Goal: Check status: Check status

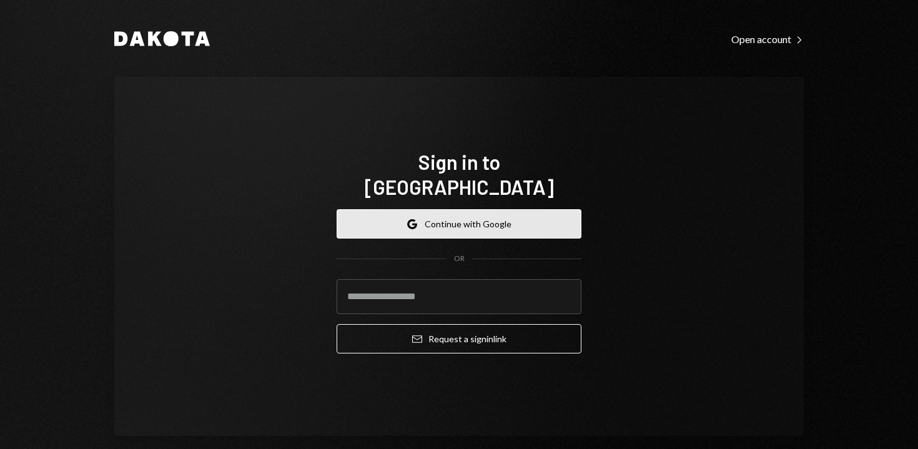
click at [434, 209] on button "Google Continue with Google" at bounding box center [459, 223] width 245 height 29
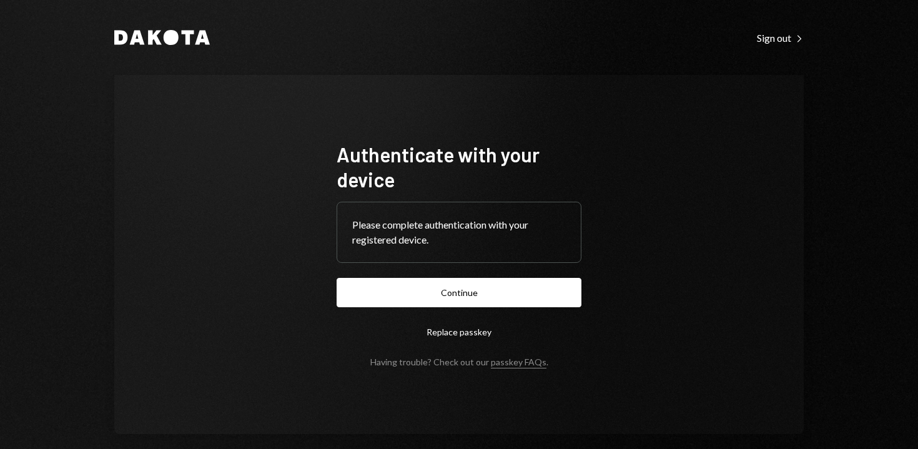
click at [421, 283] on button "Continue" at bounding box center [459, 292] width 245 height 29
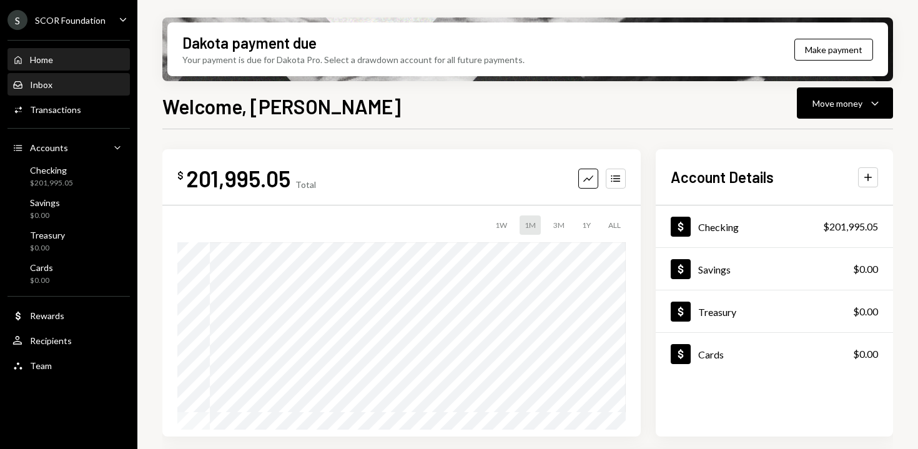
click at [41, 85] on div "Inbox" at bounding box center [41, 84] width 22 height 11
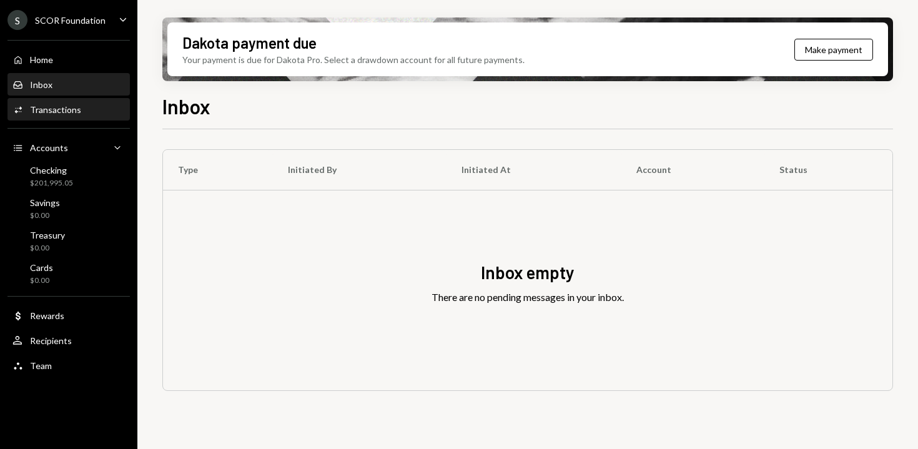
click at [54, 104] on div "Transactions" at bounding box center [55, 109] width 51 height 11
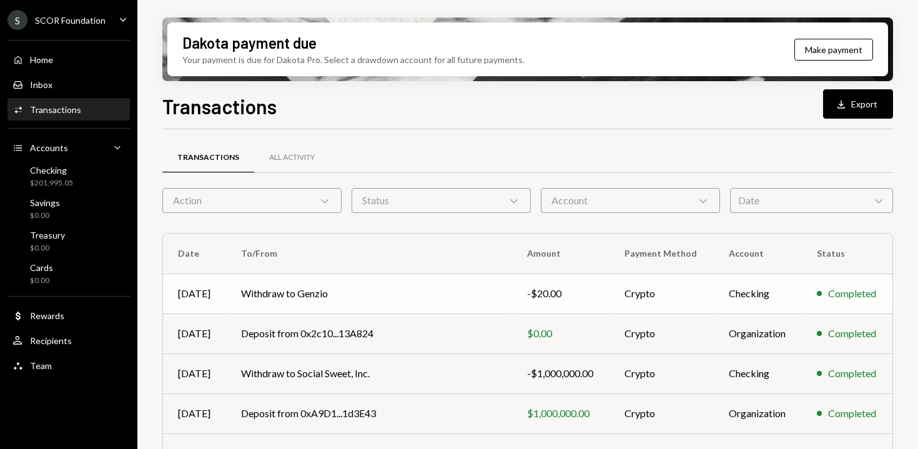
click at [371, 295] on td "Withdraw to Genzio" at bounding box center [369, 293] width 286 height 40
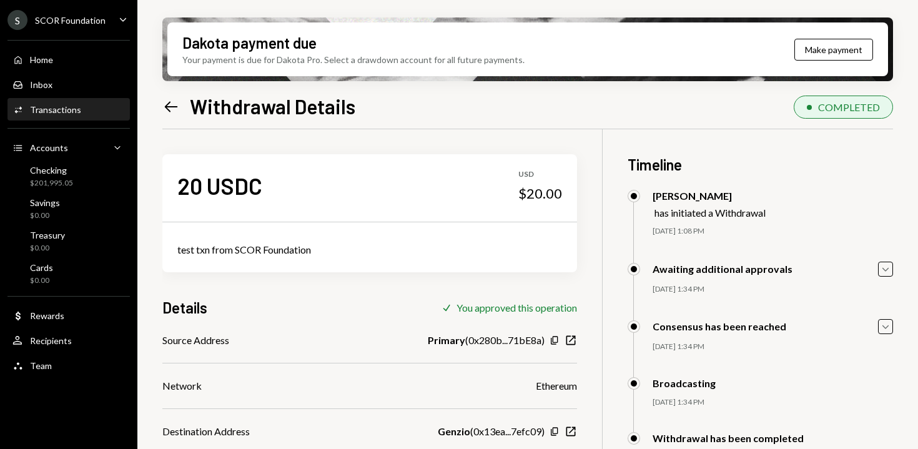
scroll to position [100, 0]
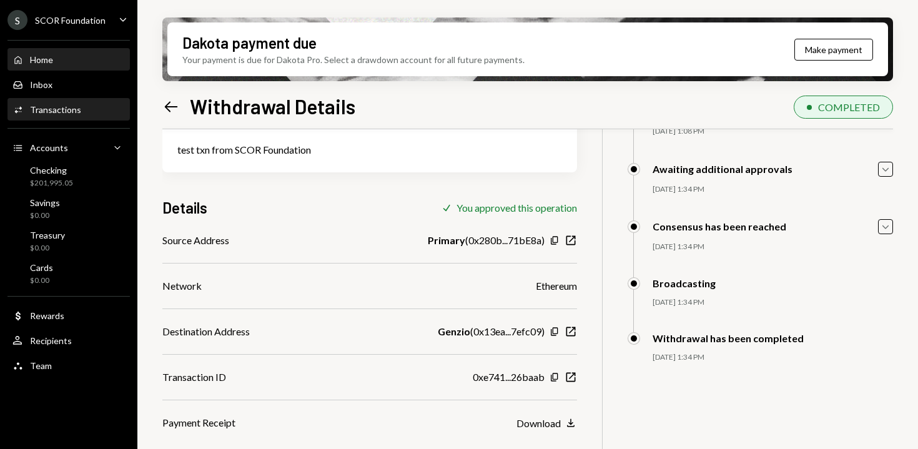
click at [55, 58] on div "Home Home" at bounding box center [68, 59] width 112 height 11
